Goal: Navigation & Orientation: Find specific page/section

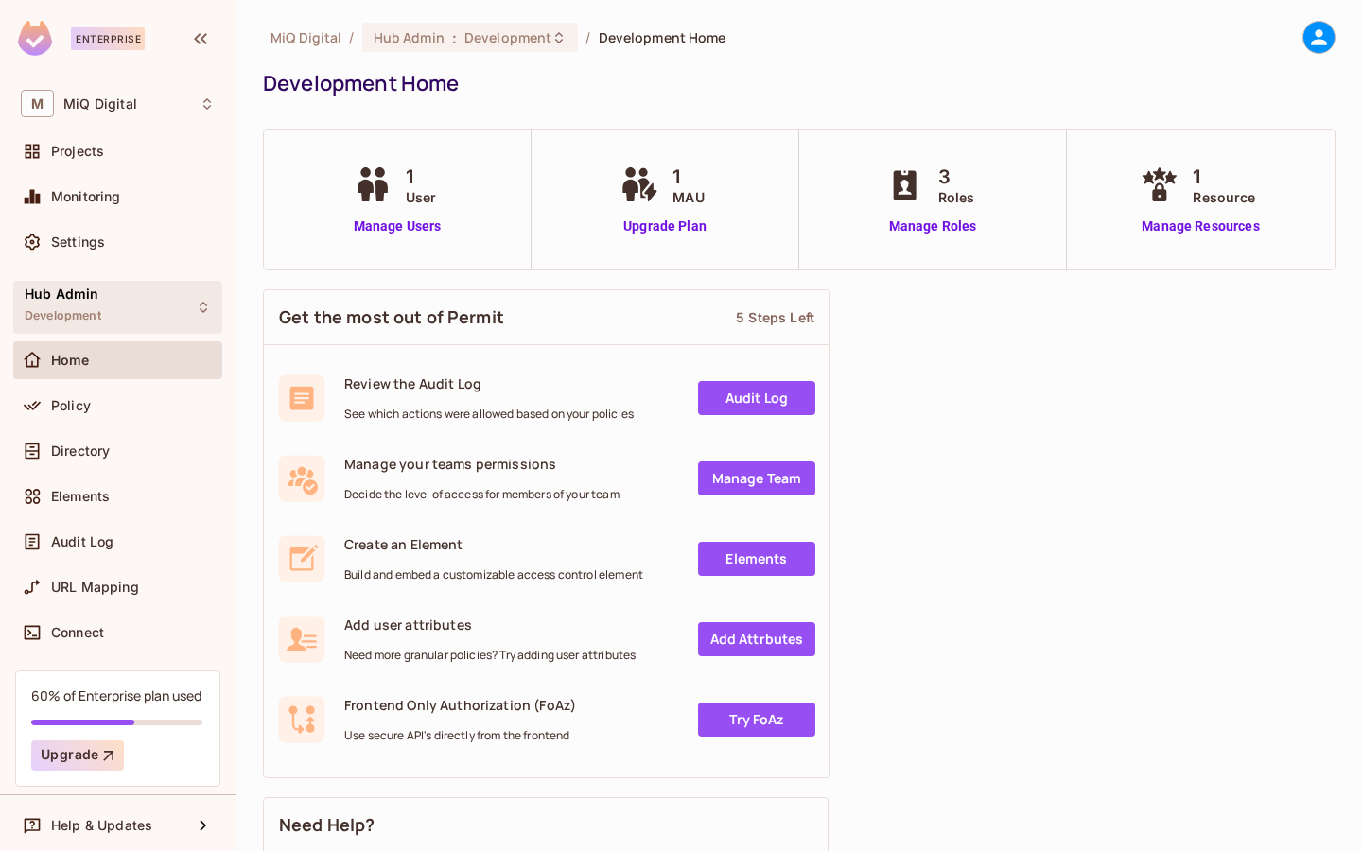
click at [104, 321] on div "Hub Admin Development" at bounding box center [117, 307] width 209 height 52
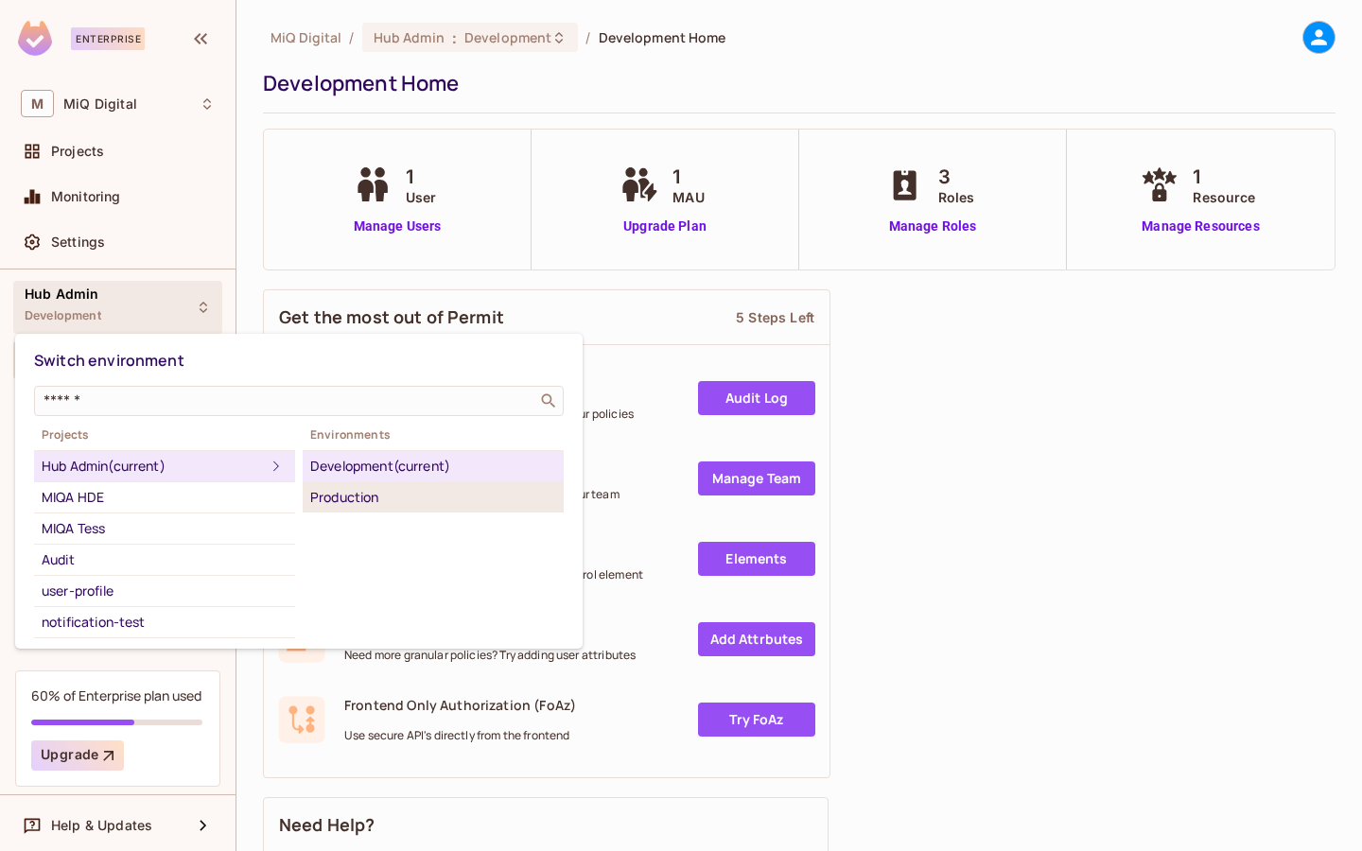
click at [339, 503] on div "Production" at bounding box center [433, 497] width 246 height 23
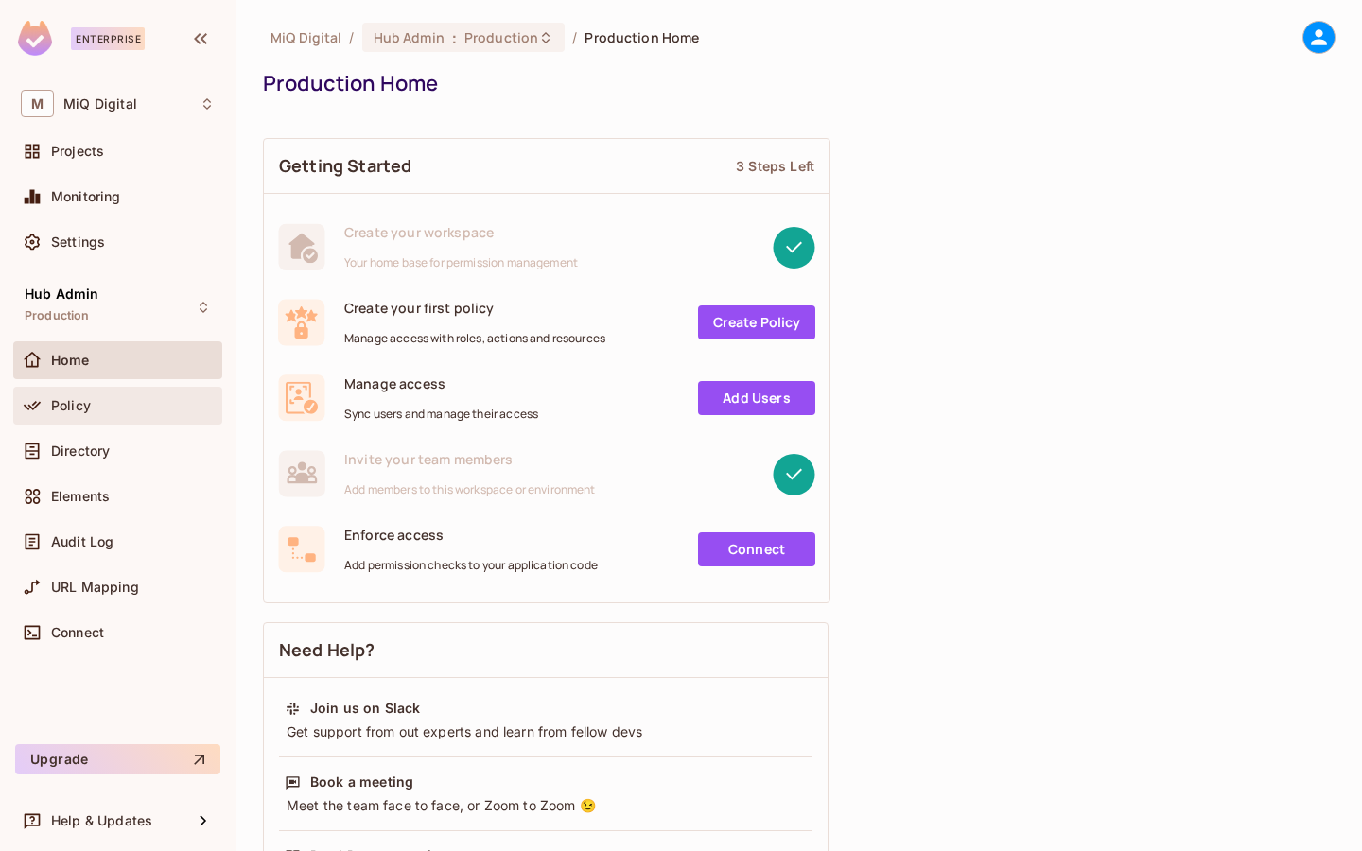
click at [120, 422] on div "Policy" at bounding box center [117, 406] width 209 height 38
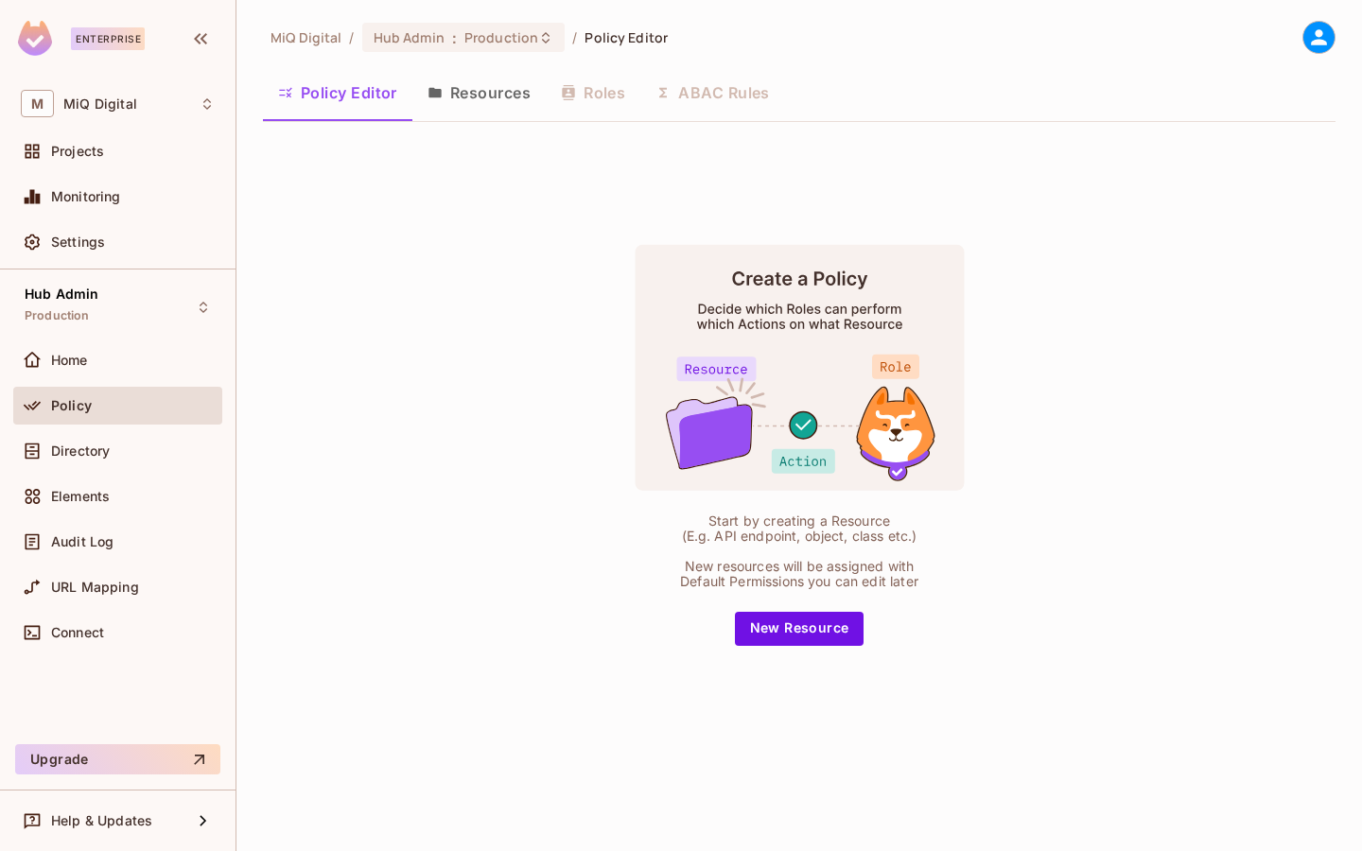
click at [498, 101] on button "Resources" at bounding box center [478, 92] width 133 height 47
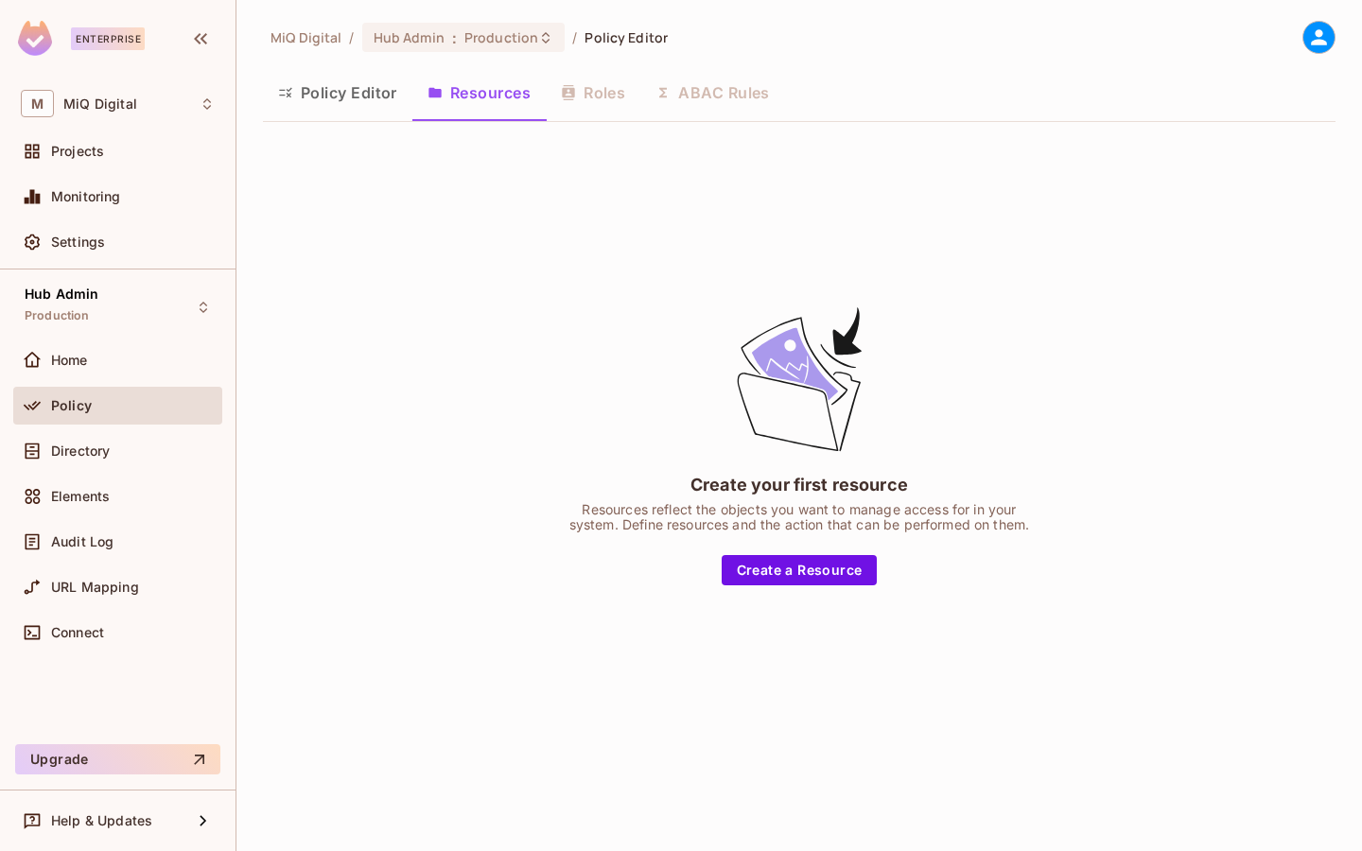
click at [582, 112] on div "Policy Editor Resources Roles ABAC Rules" at bounding box center [799, 92] width 1072 height 47
click at [698, 92] on div "Policy Editor Resources Roles ABAC Rules" at bounding box center [799, 92] width 1072 height 47
click at [120, 375] on div "Home" at bounding box center [117, 360] width 209 height 38
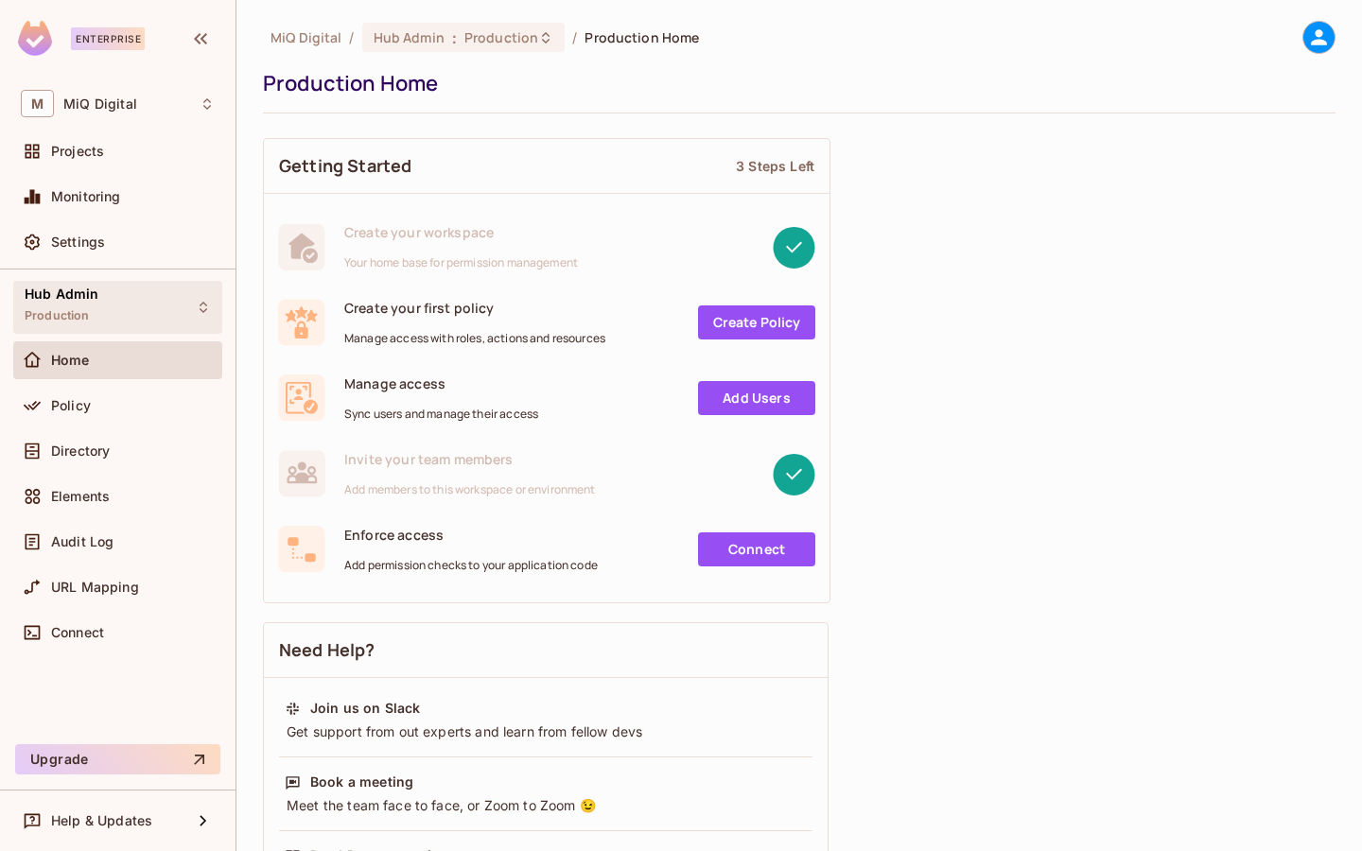
click at [120, 323] on div "Hub Admin Production" at bounding box center [117, 307] width 209 height 52
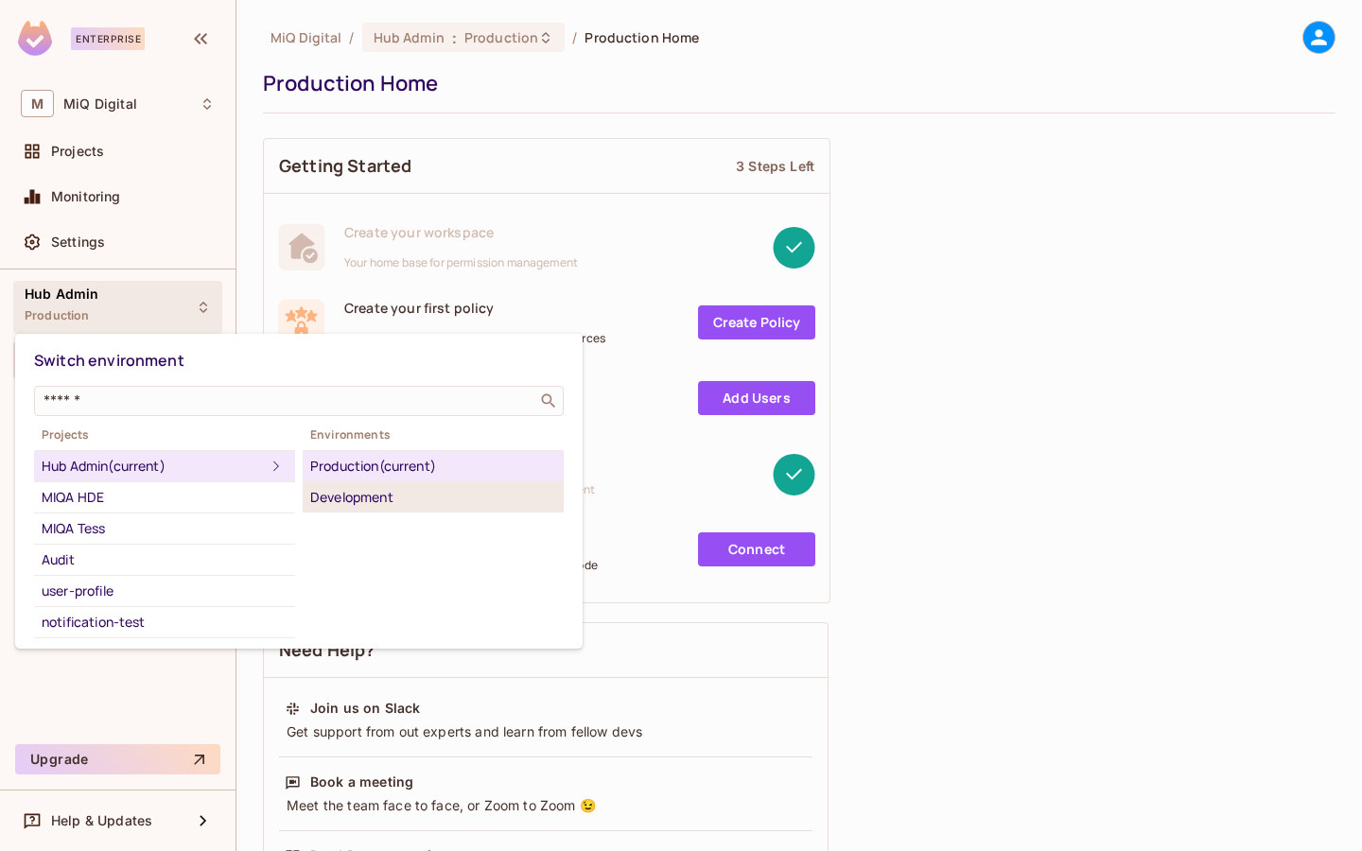
click at [360, 512] on li "Development" at bounding box center [433, 497] width 261 height 30
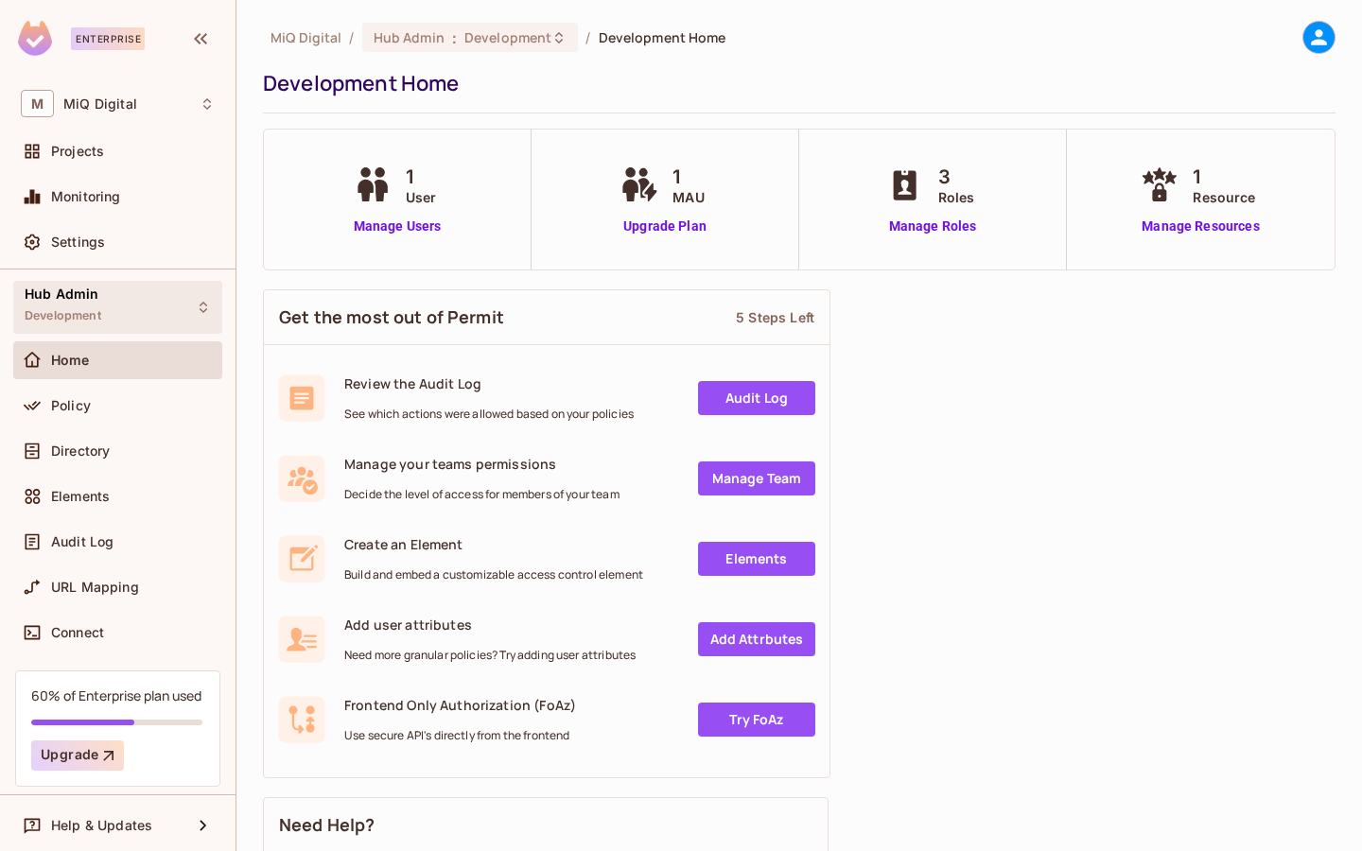
click at [130, 312] on div "Hub Admin Development" at bounding box center [117, 307] width 209 height 52
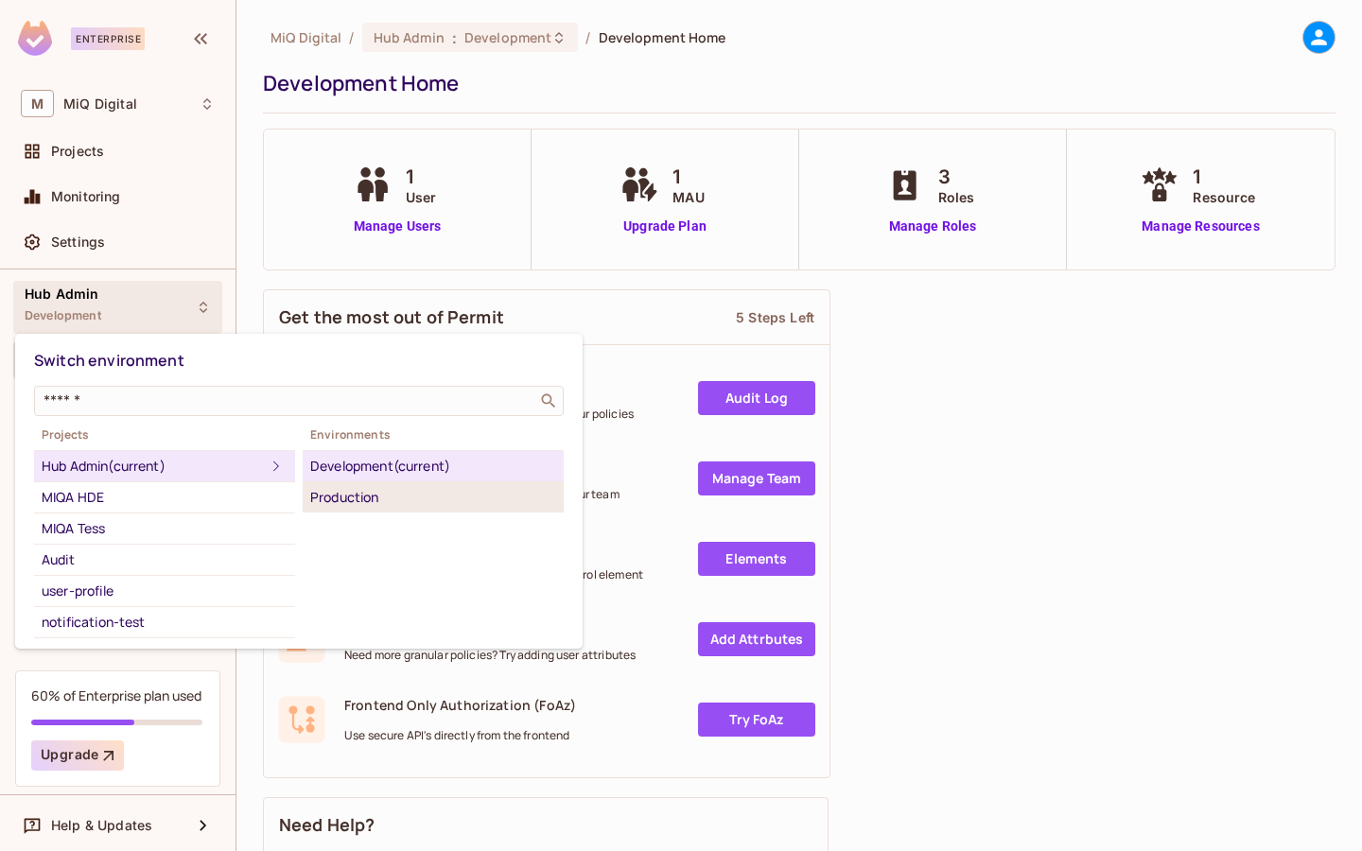
click at [362, 506] on div "Production" at bounding box center [433, 497] width 246 height 23
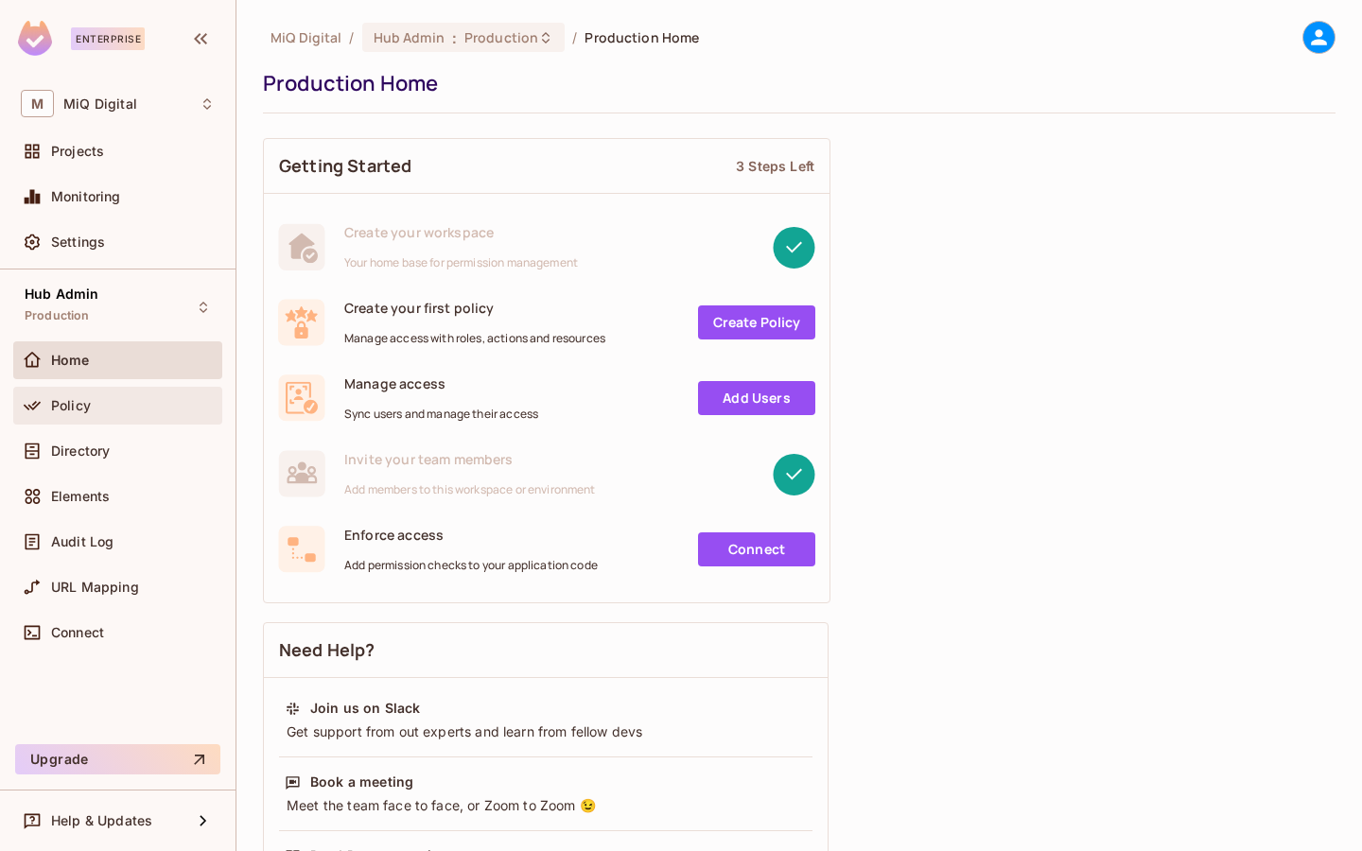
click at [119, 420] on div "Policy" at bounding box center [117, 406] width 209 height 38
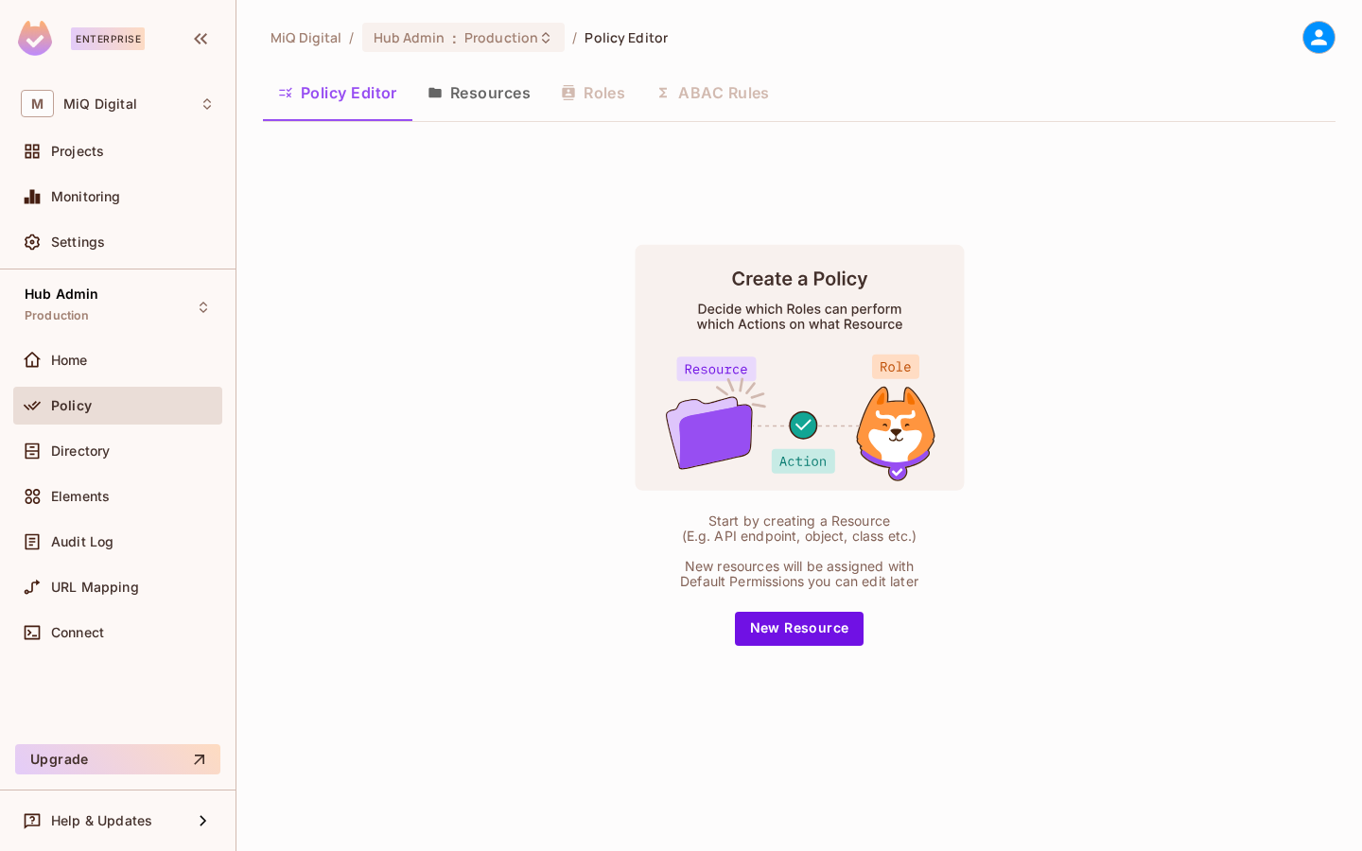
click at [119, 383] on div "Home" at bounding box center [117, 363] width 209 height 45
click at [120, 367] on div "Home" at bounding box center [133, 360] width 164 height 15
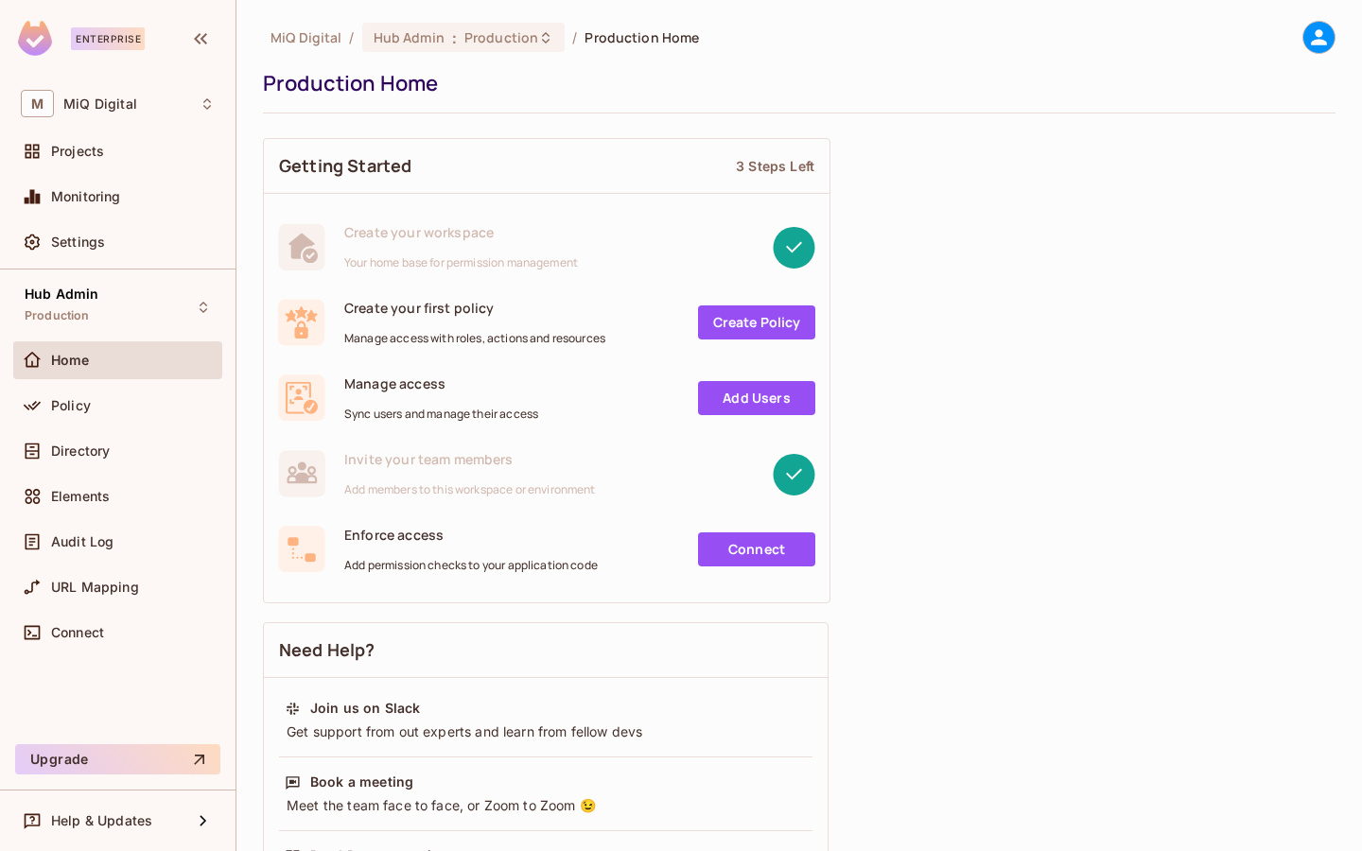
click at [642, 36] on span "Production Home" at bounding box center [641, 37] width 114 height 18
